Goal: Book appointment/travel/reservation

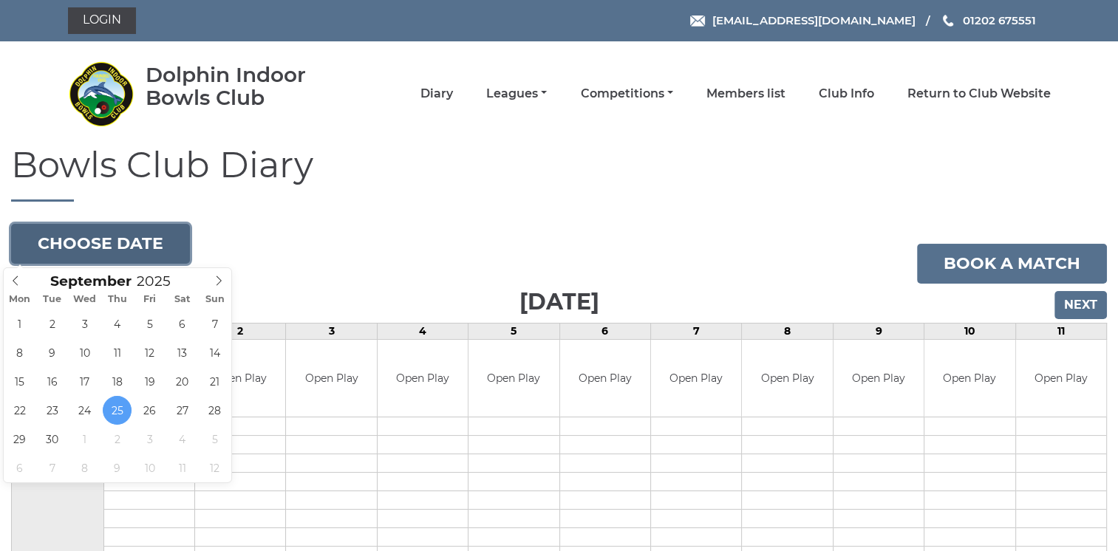
click at [154, 238] on button "Choose date" at bounding box center [100, 244] width 179 height 40
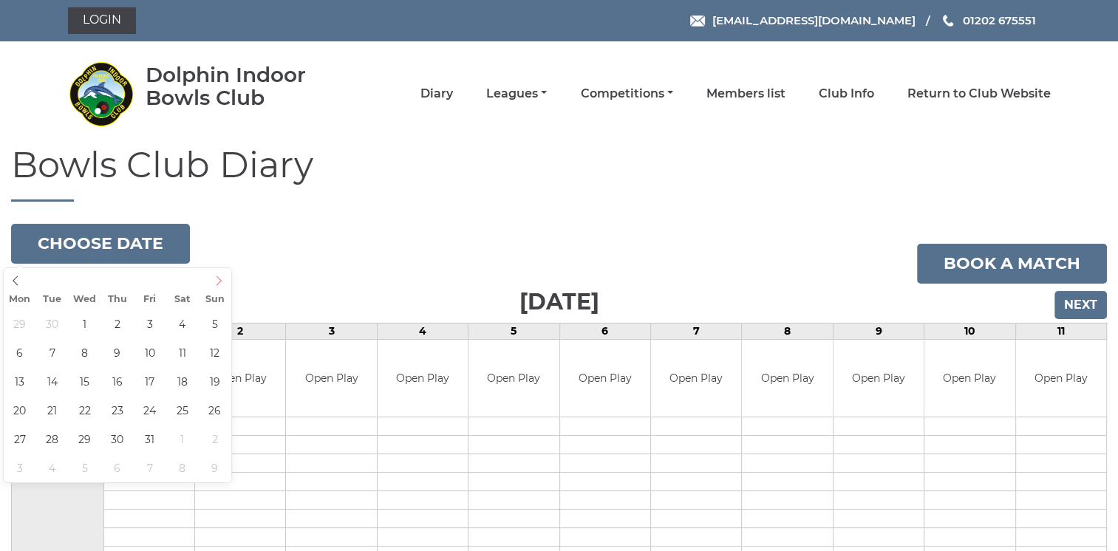
click at [218, 280] on icon at bounding box center [219, 281] width 10 height 10
type input "[DATE]"
